Goal: Check status: Check status

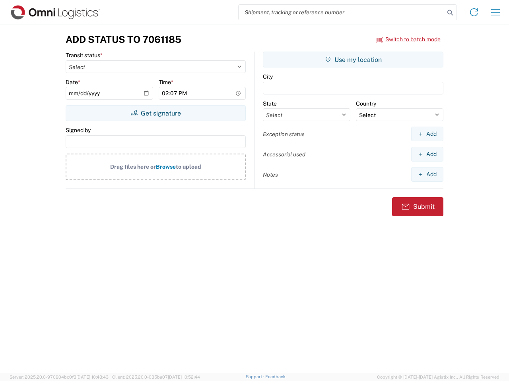
click at [341, 12] on input "search" at bounding box center [341, 12] width 206 height 15
click at [450, 13] on icon at bounding box center [449, 12] width 11 height 11
click at [474, 12] on icon at bounding box center [473, 12] width 13 height 13
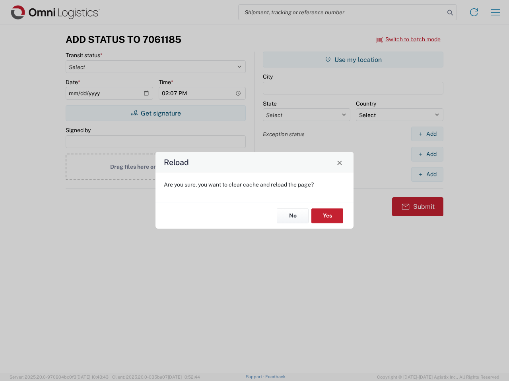
click at [495, 12] on div "Reload Are you sure, you want to clear cache and reload the page? No Yes" at bounding box center [254, 190] width 509 height 381
click at [408, 39] on div "Reload Are you sure, you want to clear cache and reload the page? No Yes" at bounding box center [254, 190] width 509 height 381
click at [155, 113] on div "Reload Are you sure, you want to clear cache and reload the page? No Yes" at bounding box center [254, 190] width 509 height 381
click at [353, 60] on div "Reload Are you sure, you want to clear cache and reload the page? No Yes" at bounding box center [254, 190] width 509 height 381
click at [427, 134] on div "Reload Are you sure, you want to clear cache and reload the page? No Yes" at bounding box center [254, 190] width 509 height 381
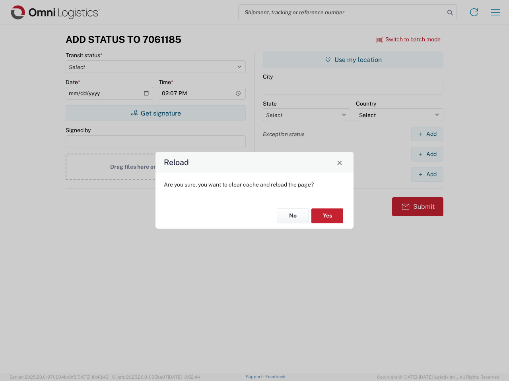
click at [427, 154] on div "Reload Are you sure, you want to clear cache and reload the page? No Yes" at bounding box center [254, 190] width 509 height 381
click at [427, 174] on div "Reload Are you sure, you want to clear cache and reload the page? No Yes" at bounding box center [254, 190] width 509 height 381
